Goal: Use online tool/utility: Utilize a website feature to perform a specific function

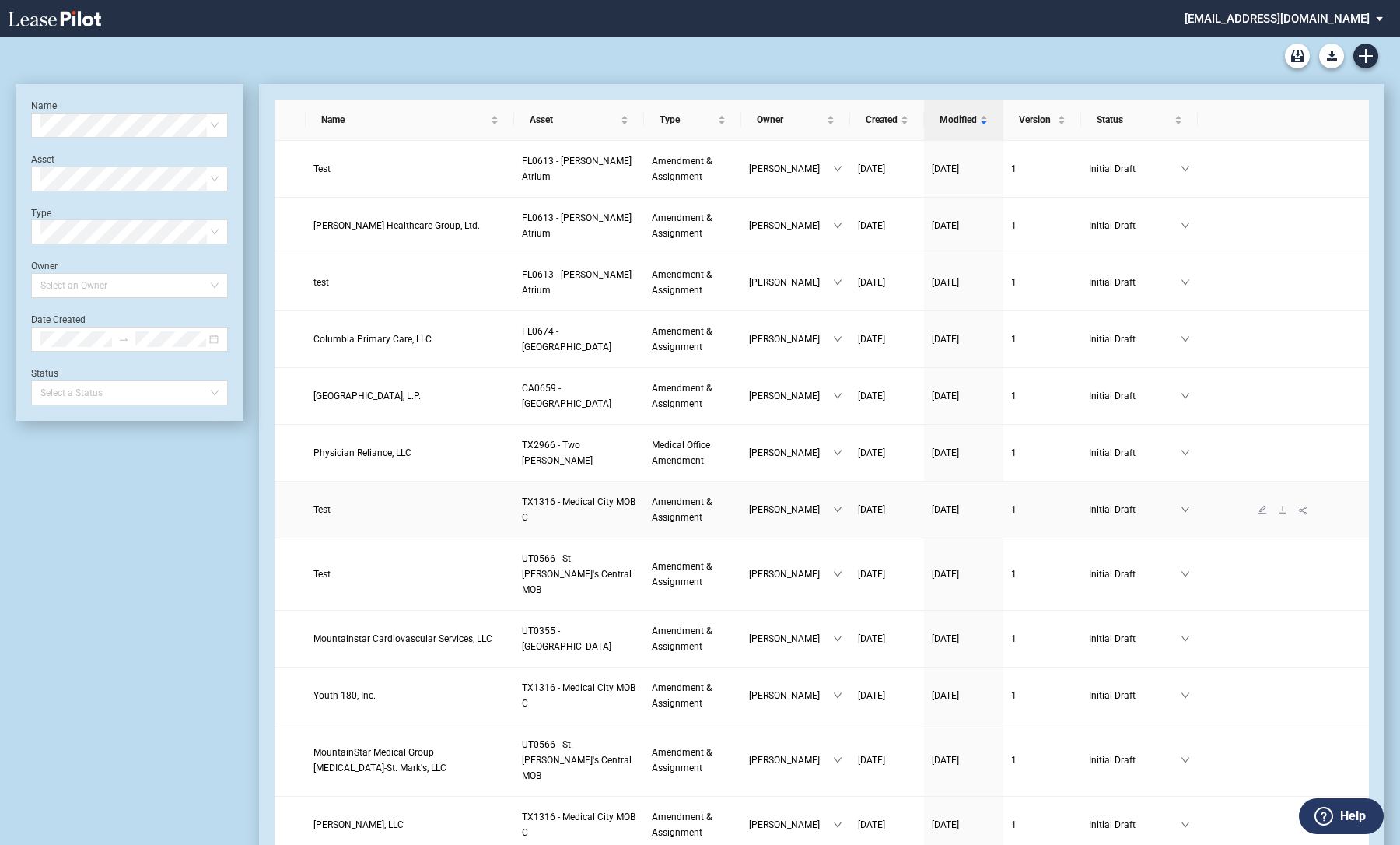
click at [364, 508] on link "Test" at bounding box center [409, 509] width 193 height 16
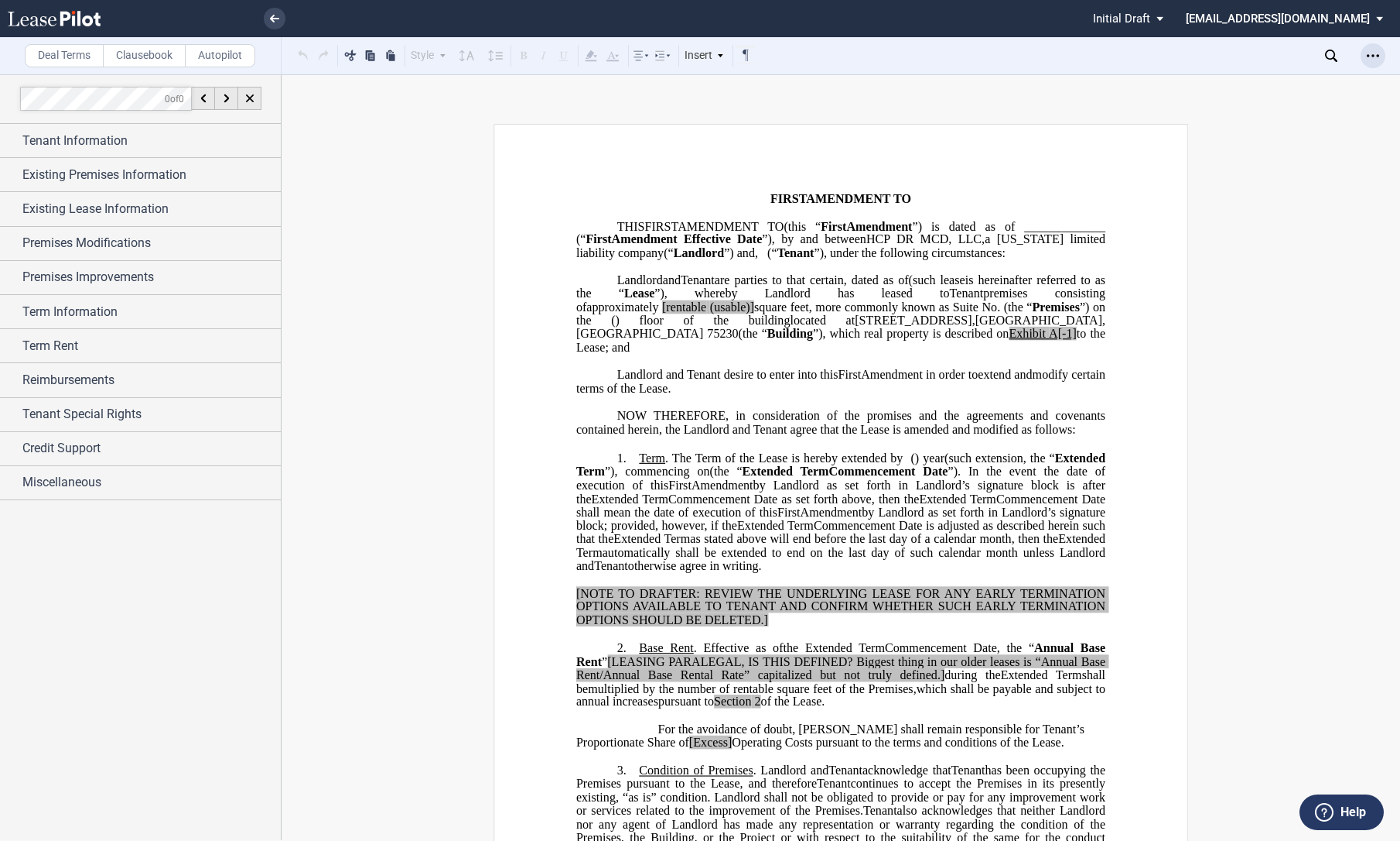
click at [1381, 56] on div "Open Lease options menu" at bounding box center [1373, 56] width 25 height 25
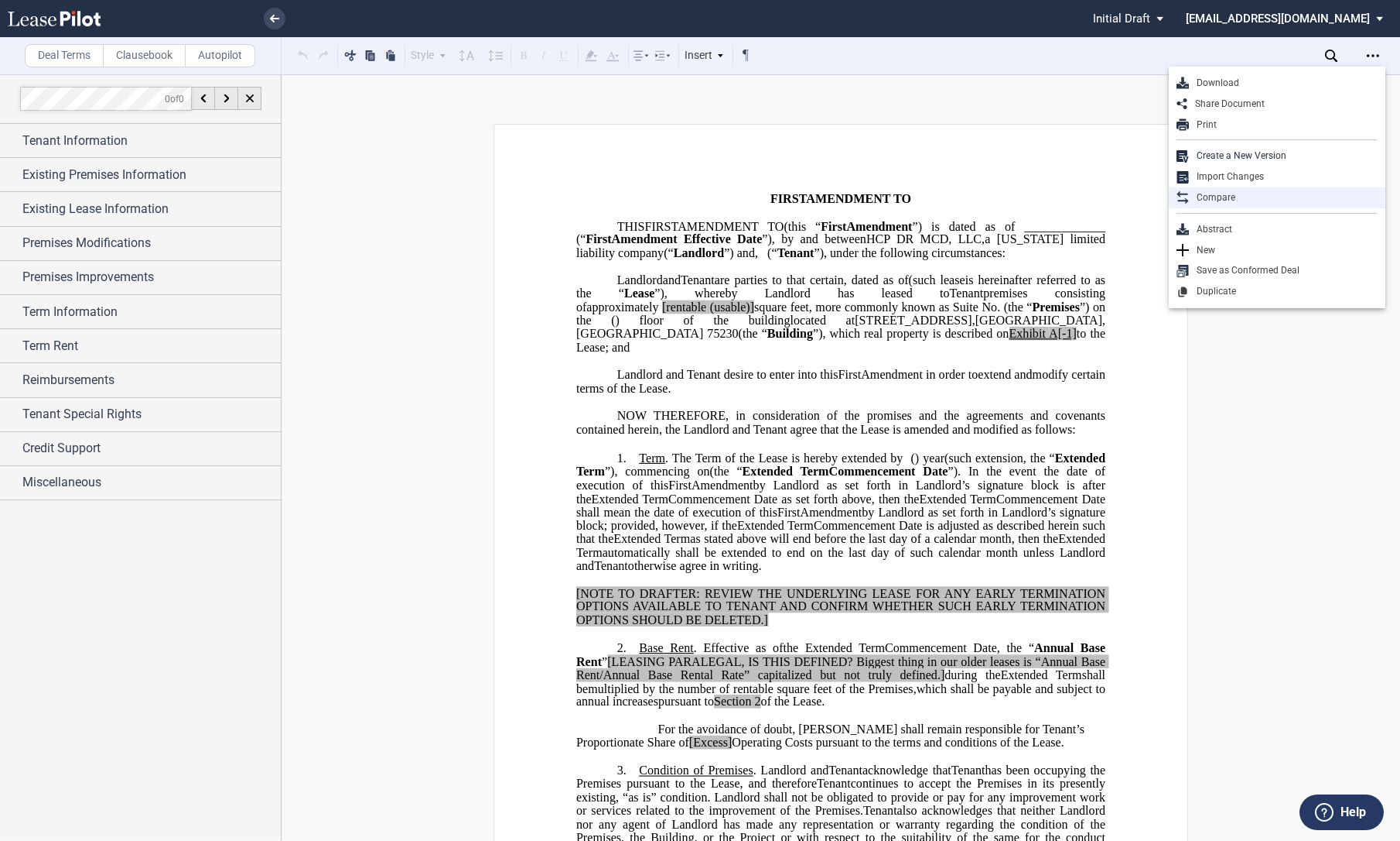
click at [1272, 192] on div "Compare" at bounding box center [1283, 198] width 188 height 13
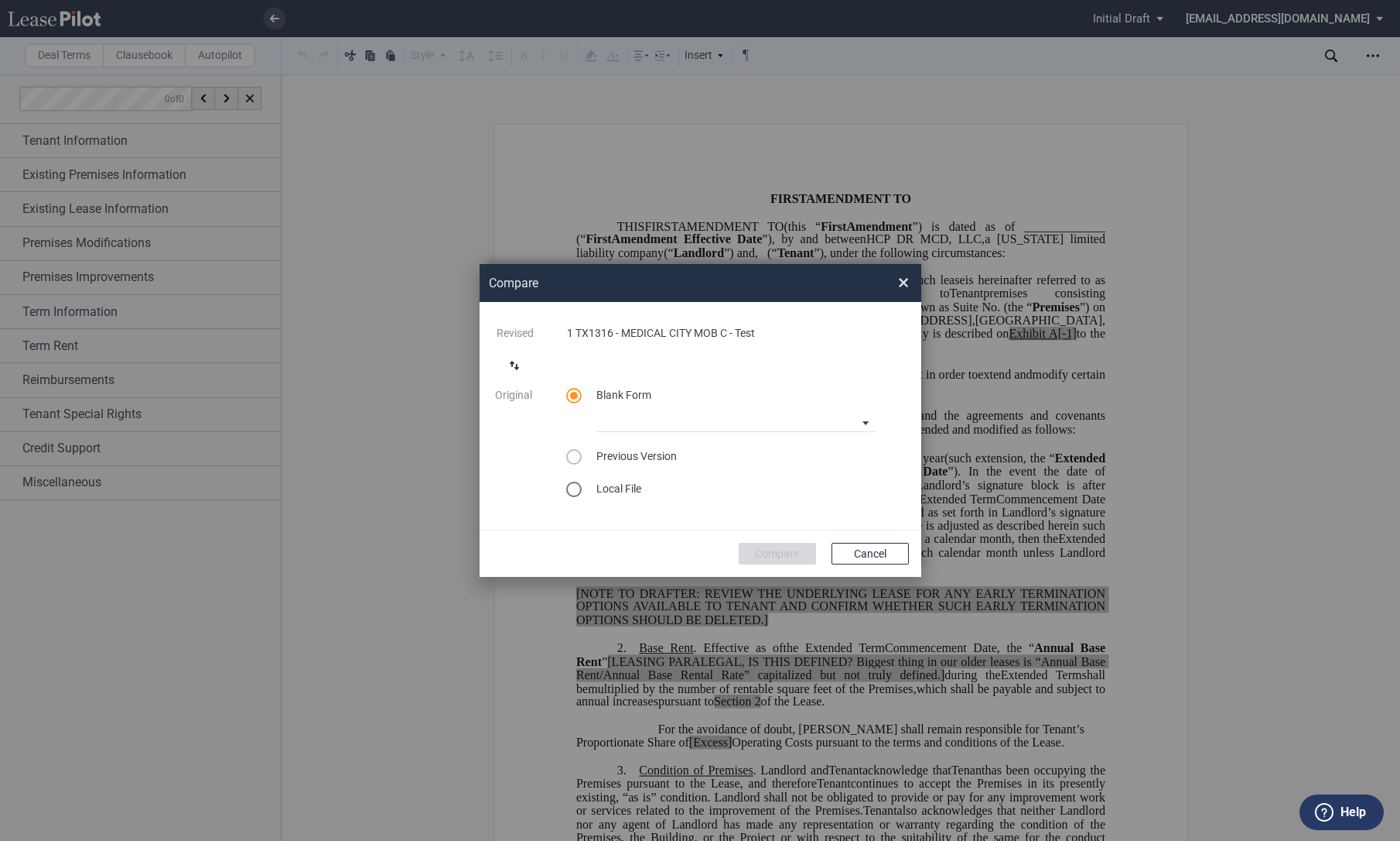
click at [515, 369] on md-icon "switch comparison direction" at bounding box center [515, 366] width 19 height 19
click at [570, 491] on div "select word doc" at bounding box center [573, 489] width 16 height 16
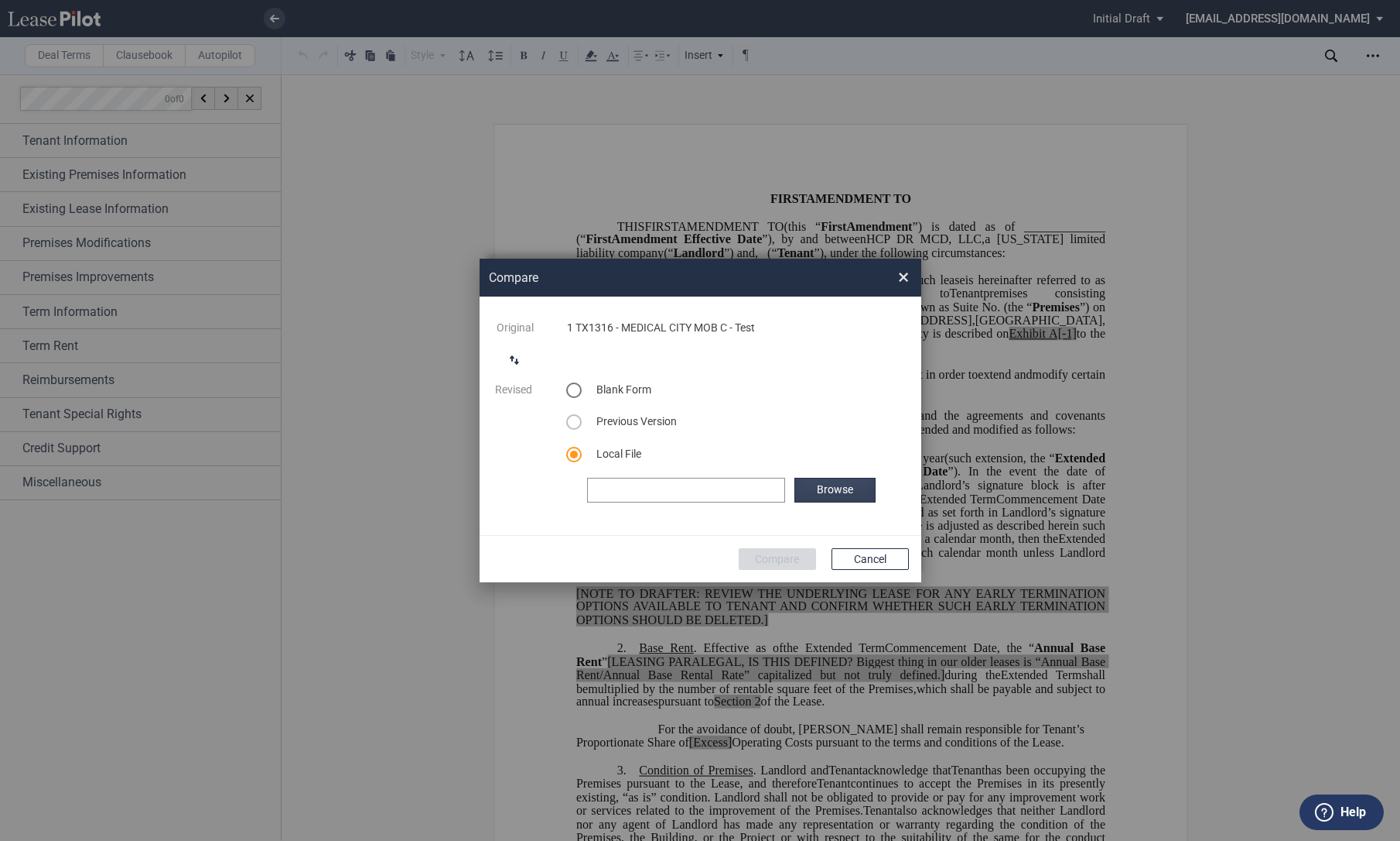
click at [831, 490] on label "Browse" at bounding box center [834, 489] width 81 height 25
click at [775, 558] on button "Compare" at bounding box center [777, 558] width 77 height 21
